Goal: Obtain resource: Obtain resource

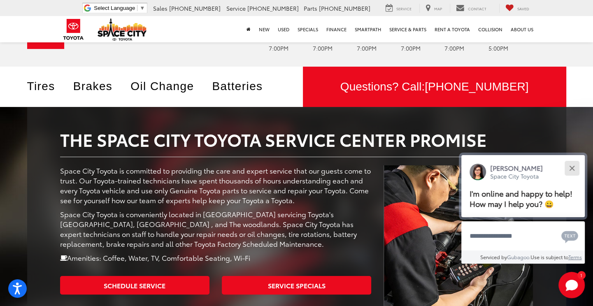
click at [569, 167] on button "Close" at bounding box center [571, 168] width 18 height 18
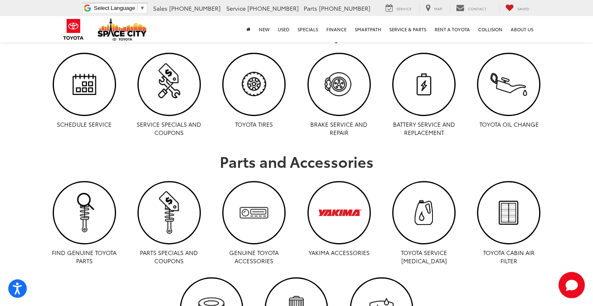
scroll to position [452, 0]
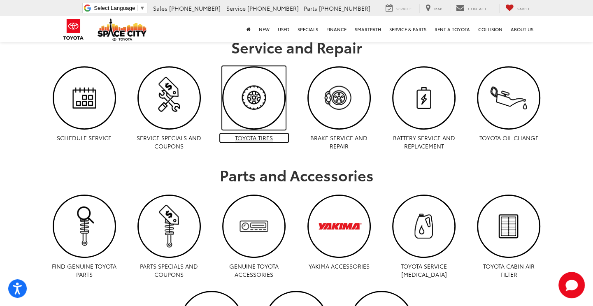
click at [255, 106] on img "Toyota Tires | Space City Toyota in Humble TX" at bounding box center [253, 97] width 61 height 61
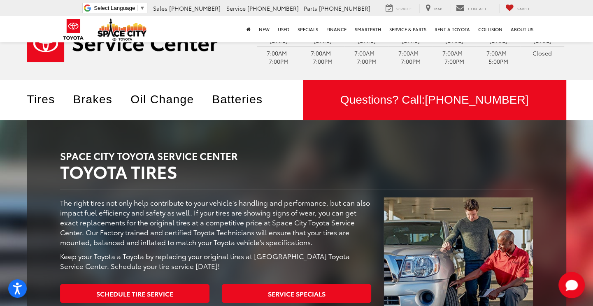
scroll to position [82, 0]
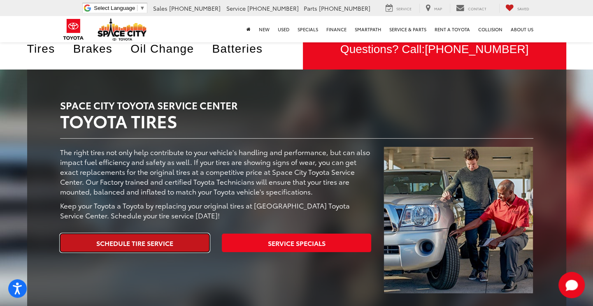
click at [133, 241] on link "Schedule Tire Service" at bounding box center [134, 243] width 149 height 19
click at [146, 242] on link "Schedule Tire Service" at bounding box center [134, 243] width 149 height 19
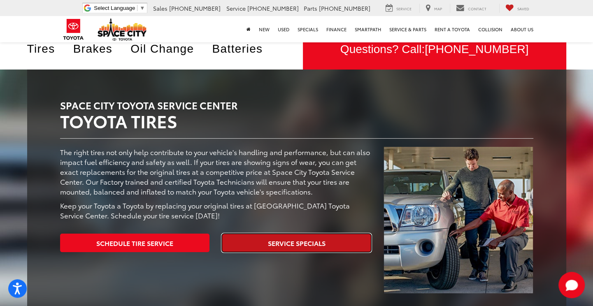
click at [296, 238] on link "Service Specials" at bounding box center [296, 243] width 149 height 19
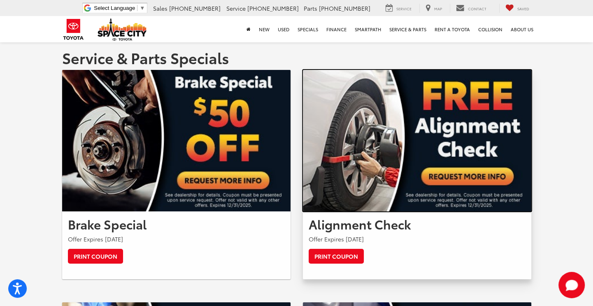
click at [463, 176] on img at bounding box center [417, 140] width 228 height 141
click at [482, 174] on img at bounding box center [417, 140] width 228 height 141
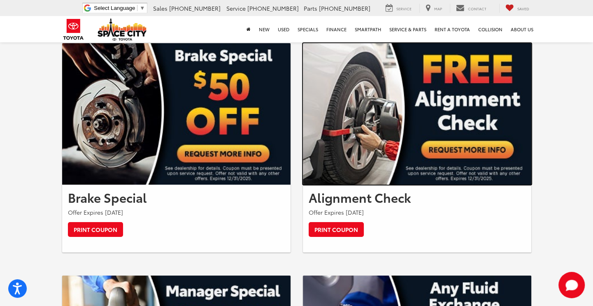
scroll to position [41, 0]
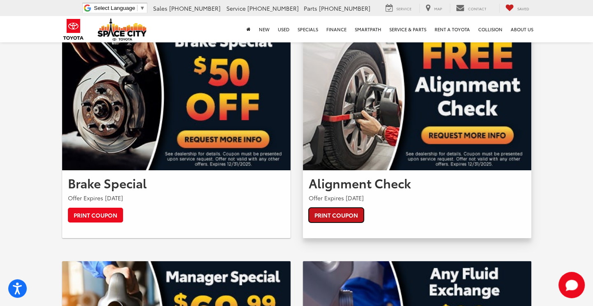
click at [340, 215] on link "Print Coupon" at bounding box center [335, 215] width 55 height 15
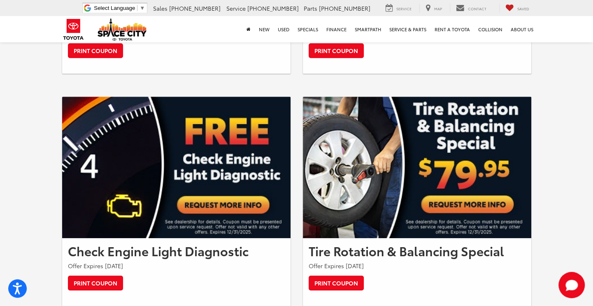
scroll to position [452, 0]
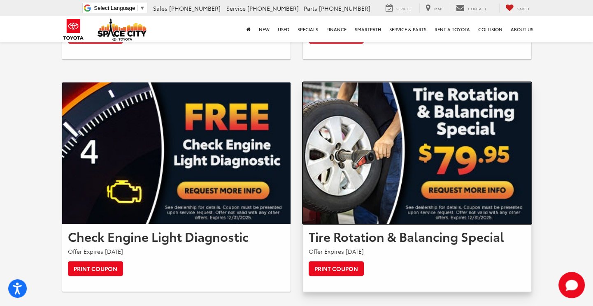
click at [463, 192] on img at bounding box center [417, 152] width 228 height 141
click at [473, 190] on img at bounding box center [417, 152] width 228 height 141
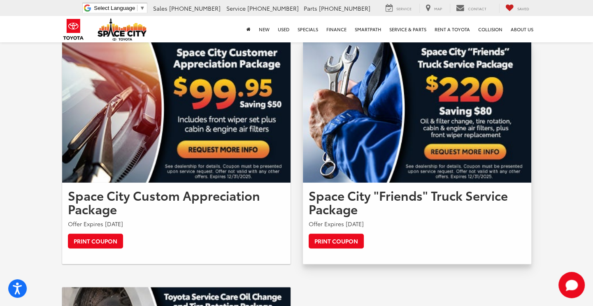
scroll to position [740, 0]
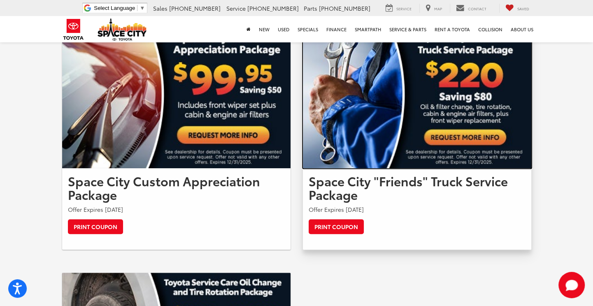
click at [463, 133] on img at bounding box center [417, 97] width 228 height 141
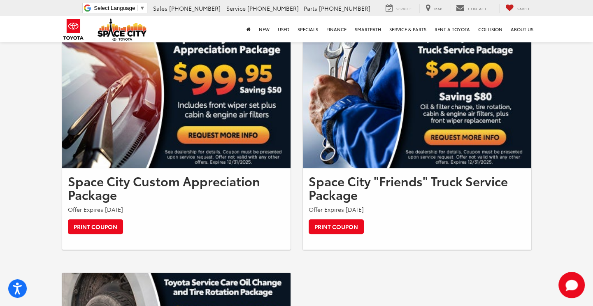
drag, startPoint x: 104, startPoint y: 182, endPoint x: 449, endPoint y: 236, distance: 349.2
